Goal: Transaction & Acquisition: Purchase product/service

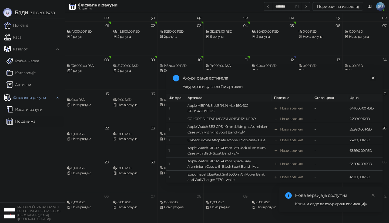
click at [373, 78] on icon "close" at bounding box center [373, 78] width 4 height 4
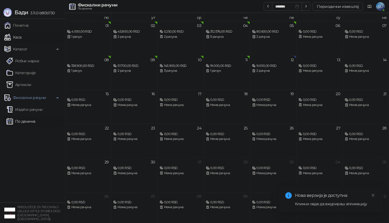
click at [21, 39] on link "Каса" at bounding box center [12, 37] width 17 height 11
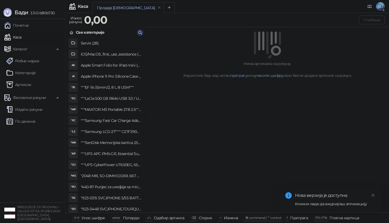
click at [139, 32] on icon "button" at bounding box center [140, 33] width 4 height 4
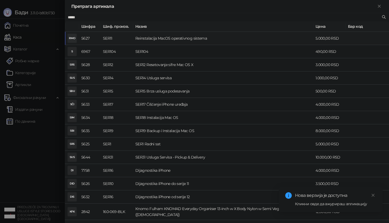
type input "*****"
click at [189, 41] on td "Reinstalacija MacOS operativnog sistema" at bounding box center [223, 38] width 180 height 13
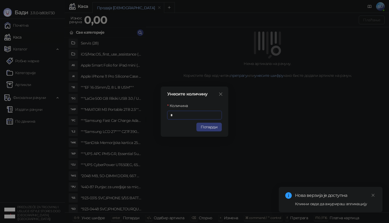
click at [219, 128] on button "Потврди" at bounding box center [208, 127] width 25 height 9
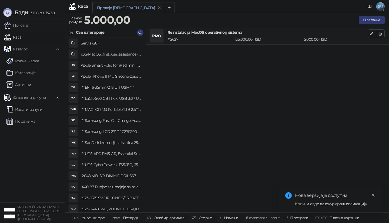
click at [372, 197] on icon "close" at bounding box center [373, 195] width 3 height 3
click at [369, 17] on button "Плаћање" at bounding box center [372, 20] width 26 height 9
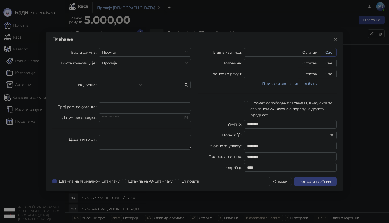
click at [331, 53] on button "Све" at bounding box center [329, 52] width 16 height 9
type input "****"
click at [324, 181] on span "Потврди плаћање" at bounding box center [316, 181] width 34 height 5
